Goal: Find specific page/section: Find specific page/section

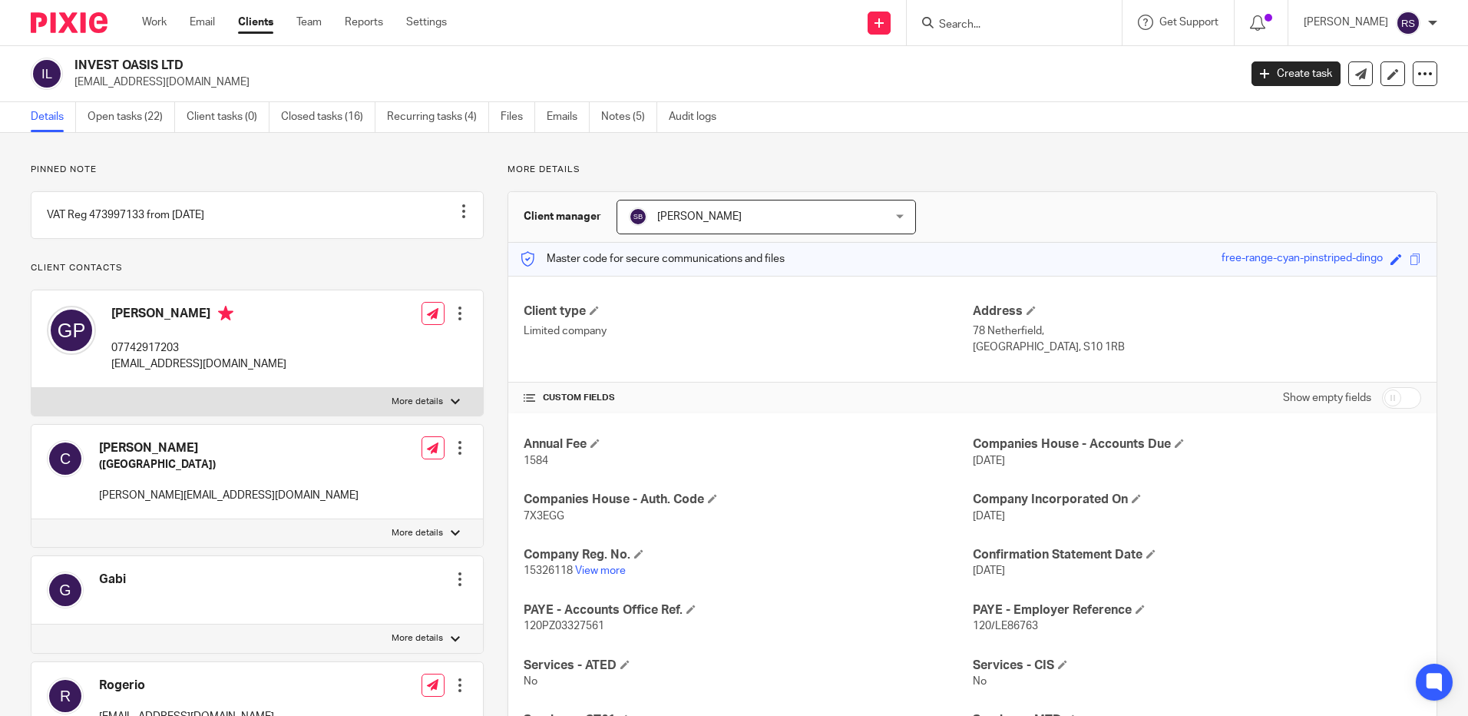
click at [1003, 17] on form at bounding box center [1020, 22] width 164 height 19
click at [960, 35] on div at bounding box center [1014, 22] width 215 height 45
click at [978, 25] on input "Search" at bounding box center [1007, 25] width 138 height 14
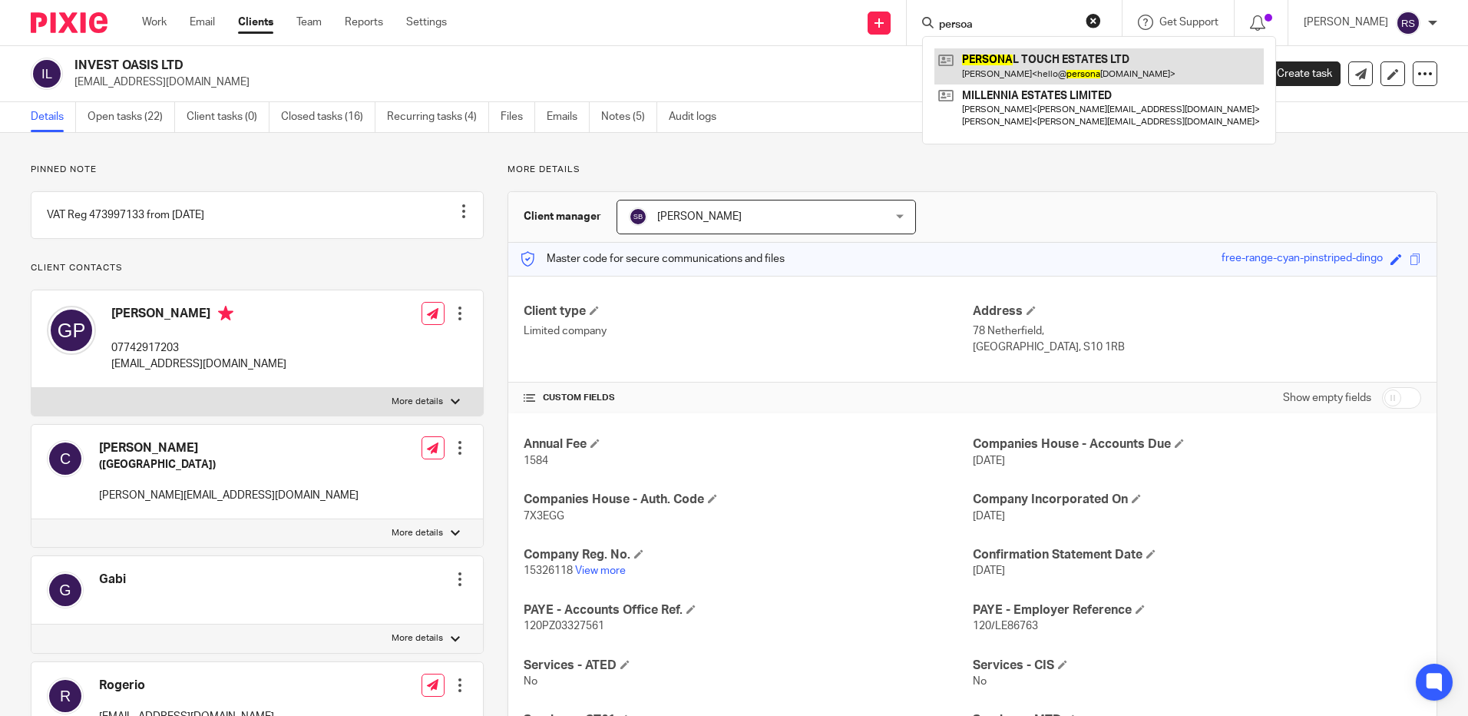
type input "persoa"
click at [1044, 61] on link at bounding box center [1099, 65] width 329 height 35
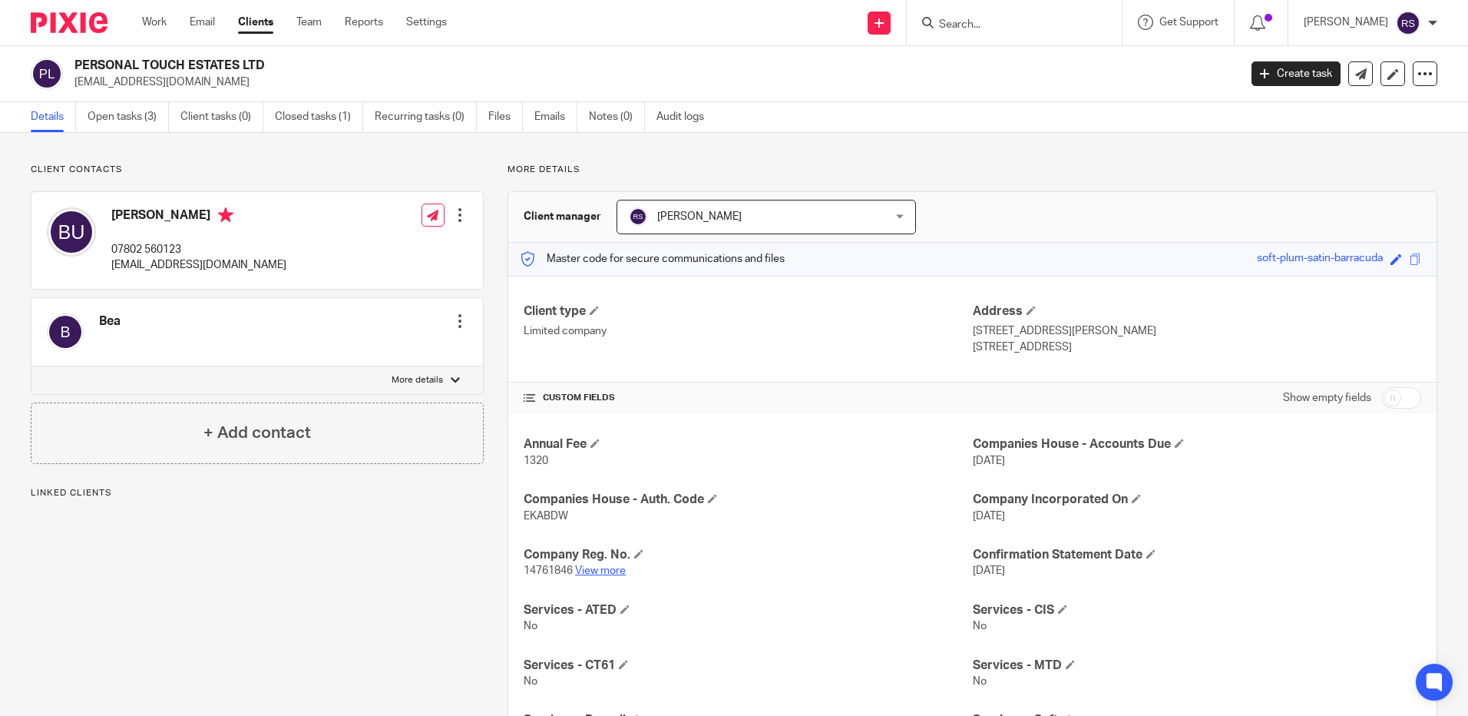
click at [601, 573] on link "View more" at bounding box center [600, 570] width 51 height 11
